Goal: Task Accomplishment & Management: Use online tool/utility

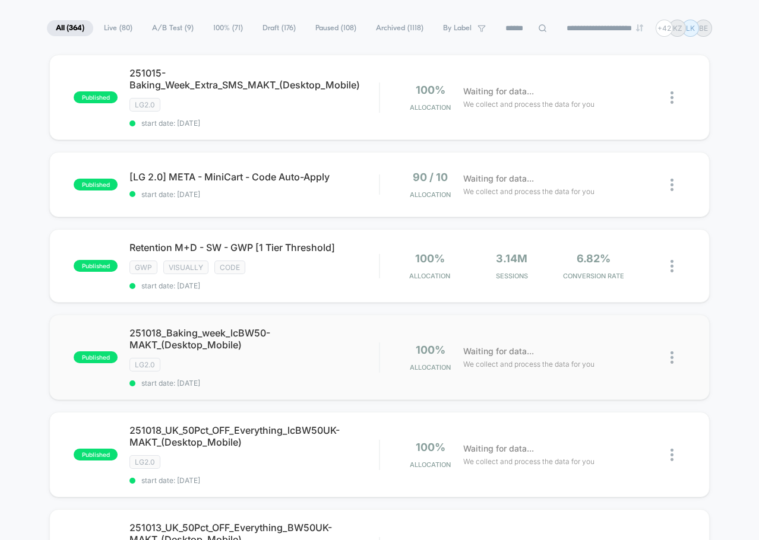
scroll to position [178, 0]
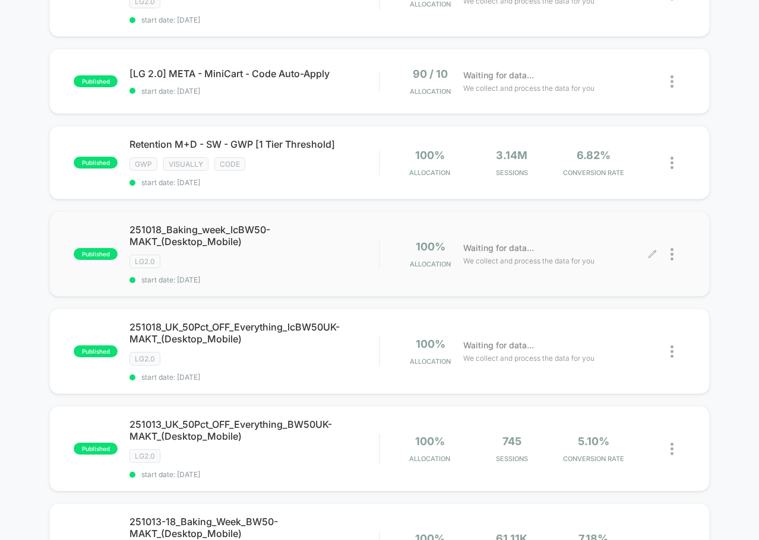
click at [677, 251] on div at bounding box center [677, 254] width 15 height 28
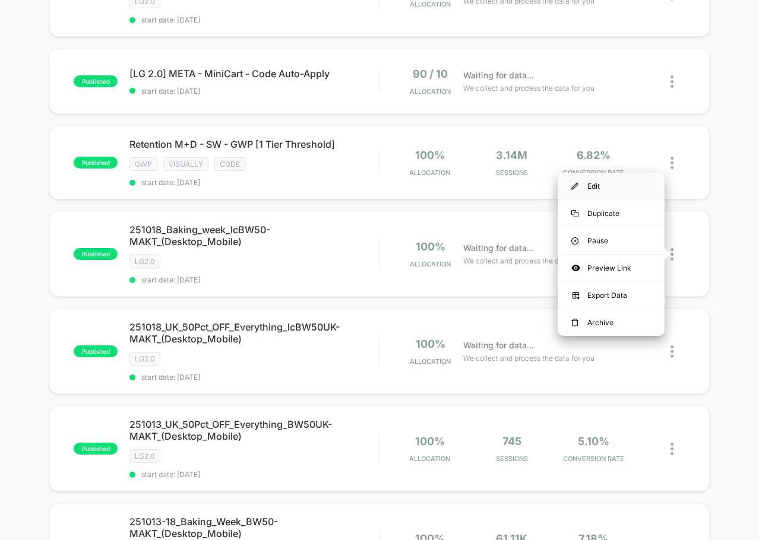
click at [603, 187] on div "Edit" at bounding box center [610, 186] width 107 height 27
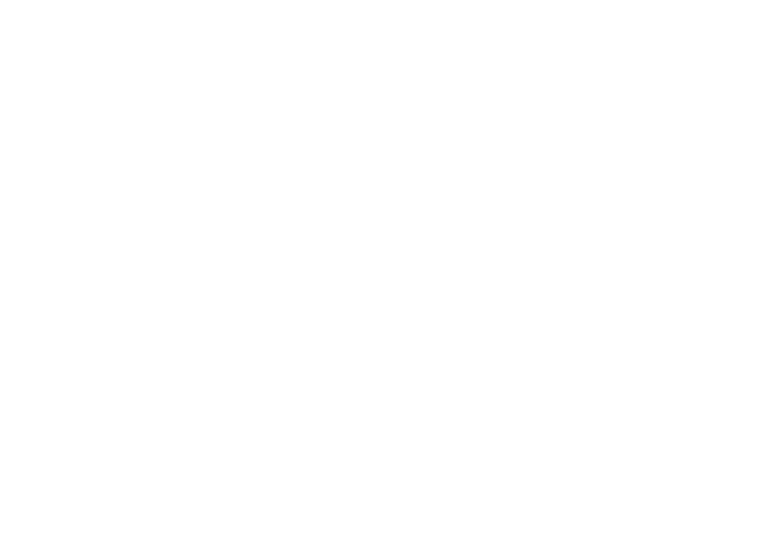
click at [584, 5] on html "Display size not supported Unfortunately, our dashboard is not supported on a m…" at bounding box center [379, 2] width 759 height 5
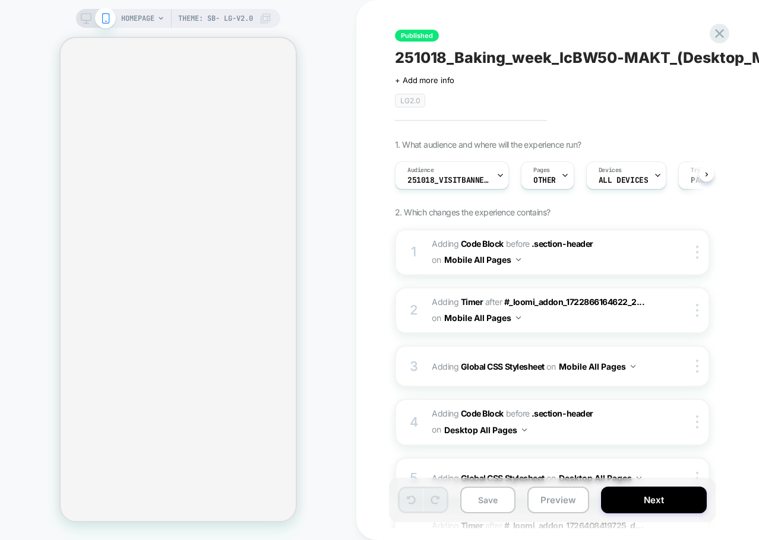
scroll to position [0, 1]
click at [88, 17] on icon at bounding box center [86, 18] width 11 height 11
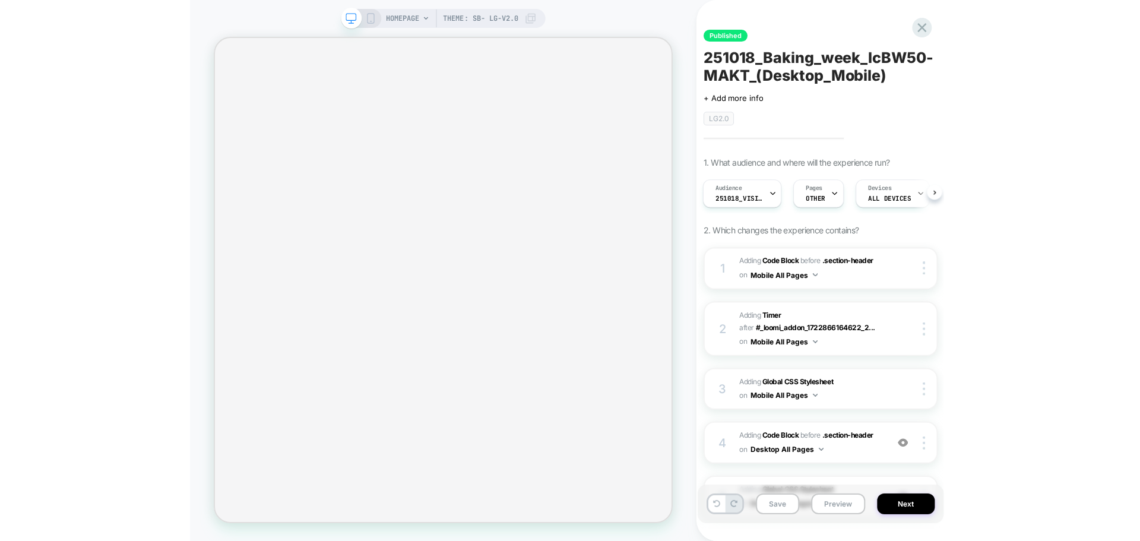
scroll to position [0, 1]
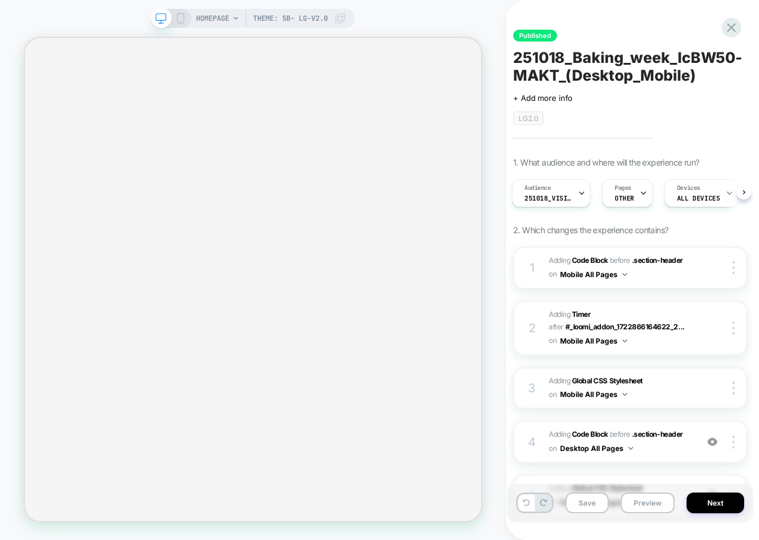
click at [186, 21] on icon at bounding box center [180, 18] width 11 height 11
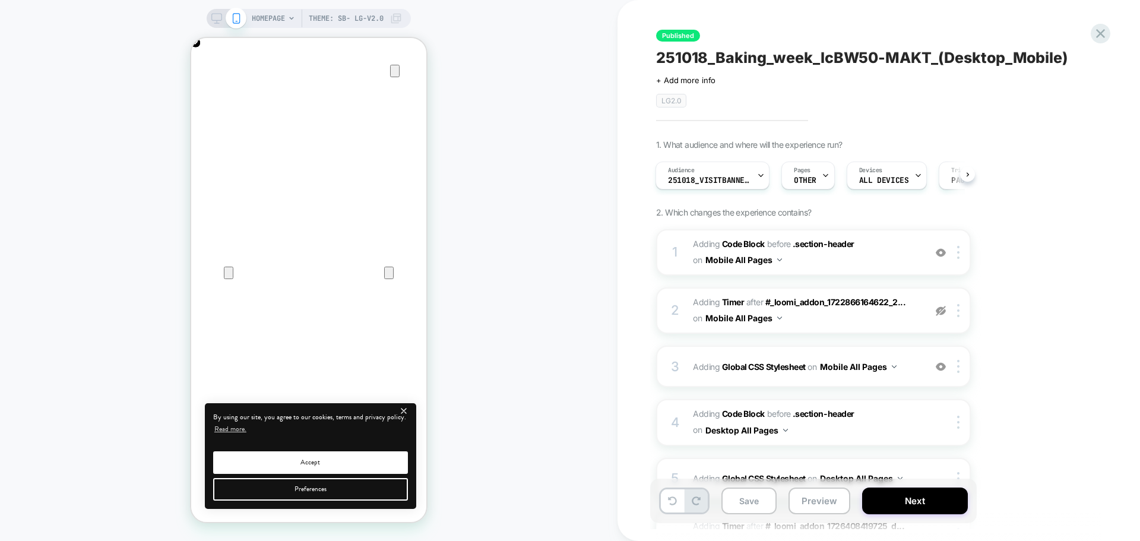
click at [214, 17] on icon at bounding box center [216, 18] width 11 height 11
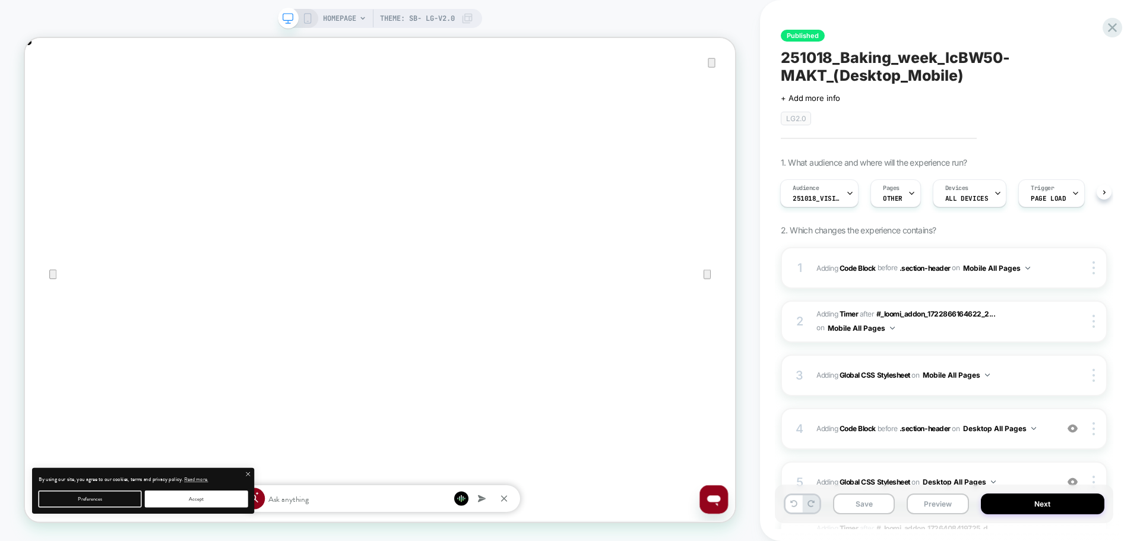
scroll to position [0, 947]
